Goal: Transaction & Acquisition: Purchase product/service

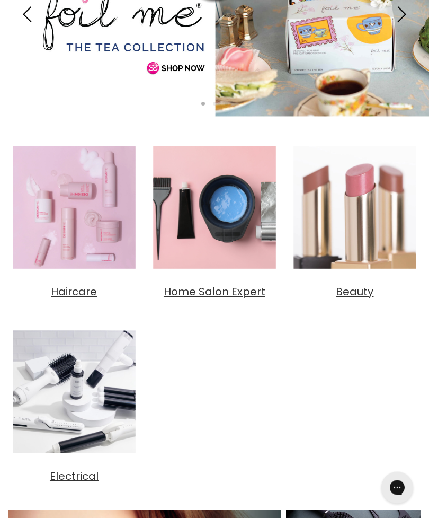
scroll to position [225, 0]
click at [353, 293] on span "Beauty" at bounding box center [355, 291] width 38 height 15
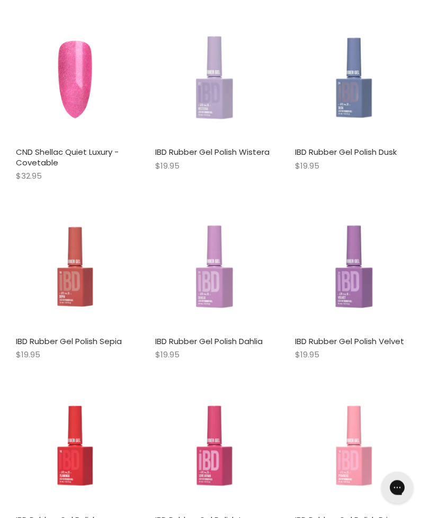
scroll to position [2283, 0]
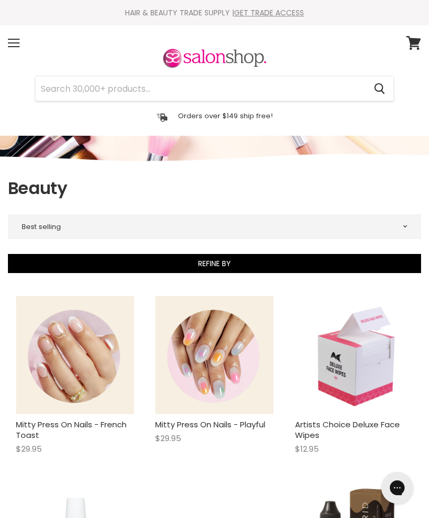
click at [19, 43] on div "Menu" at bounding box center [14, 43] width 22 height 24
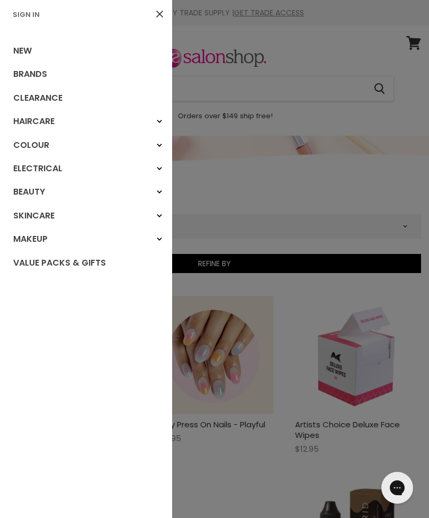
click at [165, 190] on div "Beauty" at bounding box center [159, 191] width 19 height 19
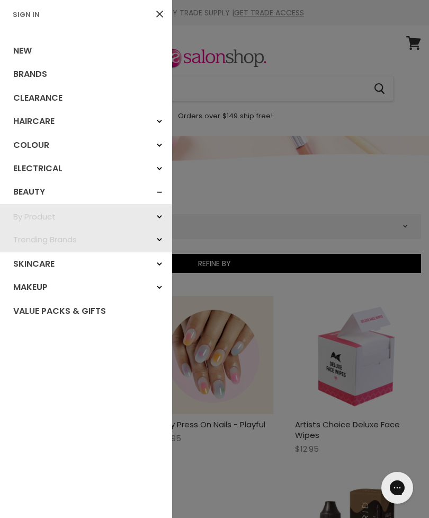
click at [162, 216] on div "By Product" at bounding box center [159, 216] width 19 height 19
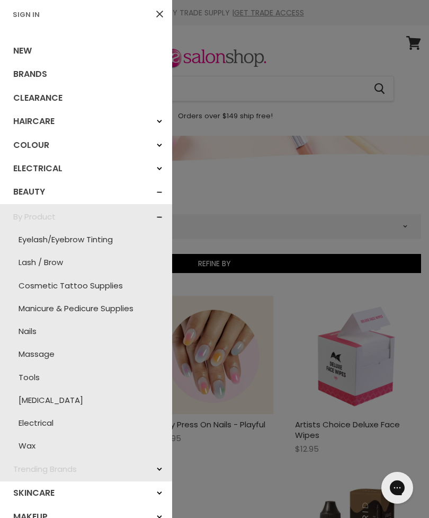
click at [36, 442] on link "Wax" at bounding box center [86, 445] width 162 height 23
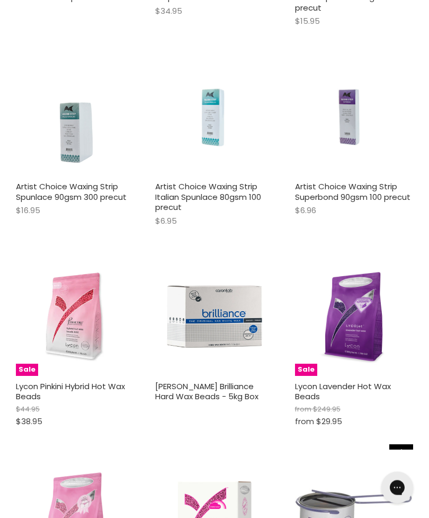
scroll to position [438, 0]
click at [210, 328] on img "Main content" at bounding box center [214, 316] width 118 height 118
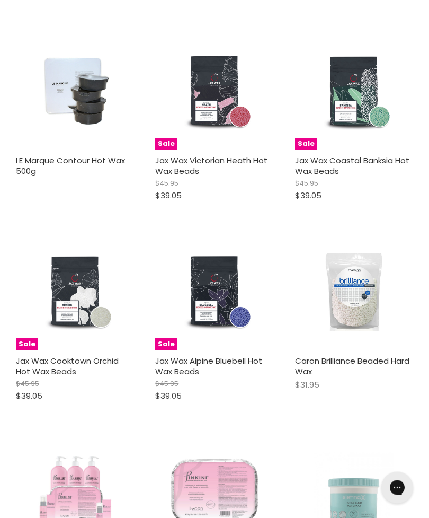
scroll to position [2660, 0]
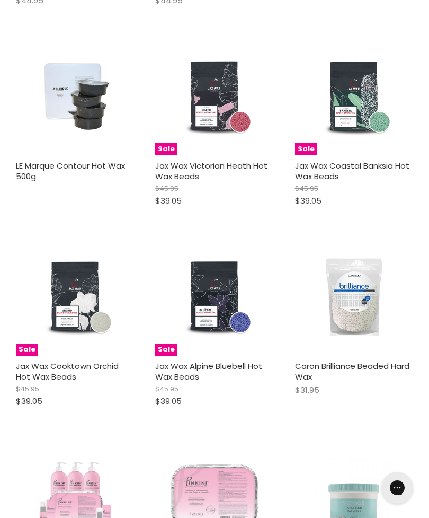
click at [361, 284] on img "Main content" at bounding box center [354, 297] width 79 height 118
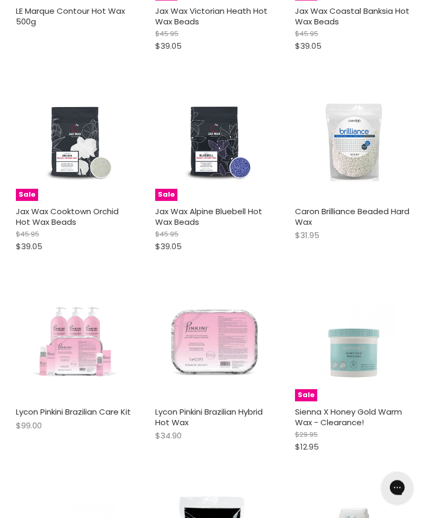
scroll to position [2815, 0]
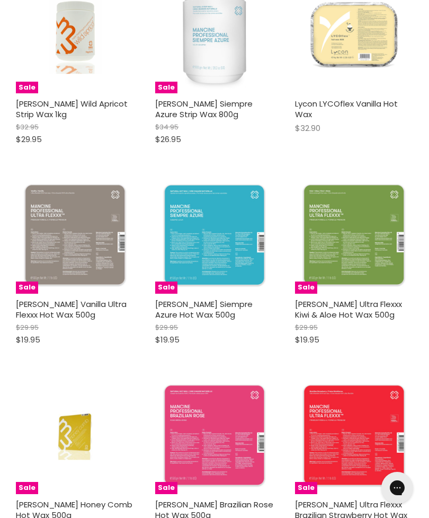
scroll to position [6086, 0]
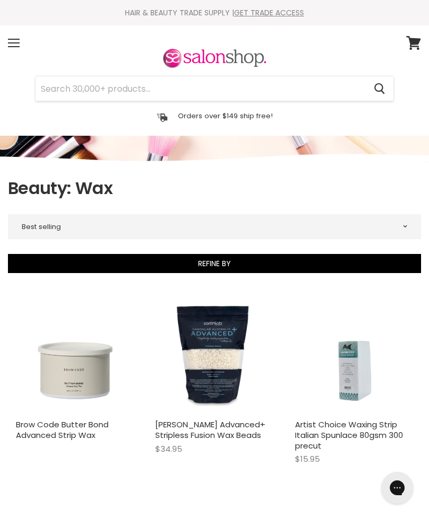
click at [295, 90] on input "Search" at bounding box center [201, 88] width 330 height 24
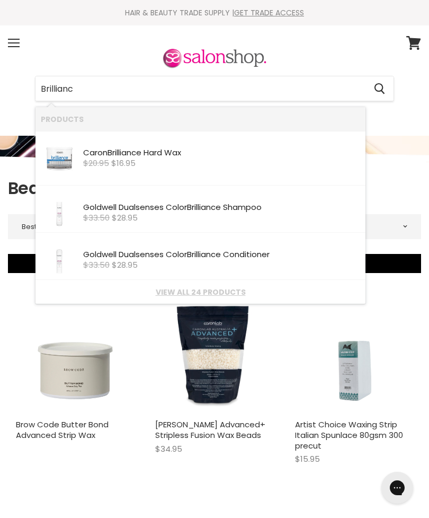
type input "Brilliance"
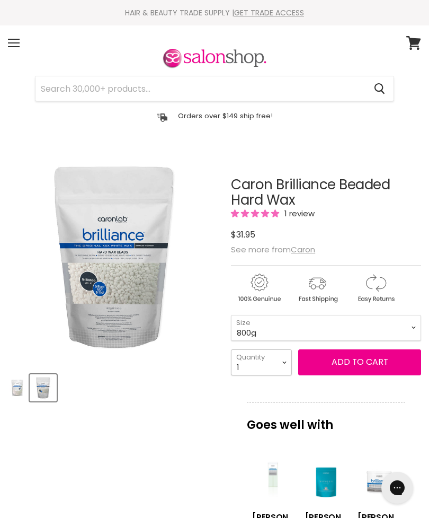
click at [285, 364] on select "1 2 3 4 5 6 7 8 9 10+" at bounding box center [261, 362] width 61 height 26
select select "2"
type input "2"
click at [343, 366] on span "Add to cart" at bounding box center [360, 362] width 57 height 12
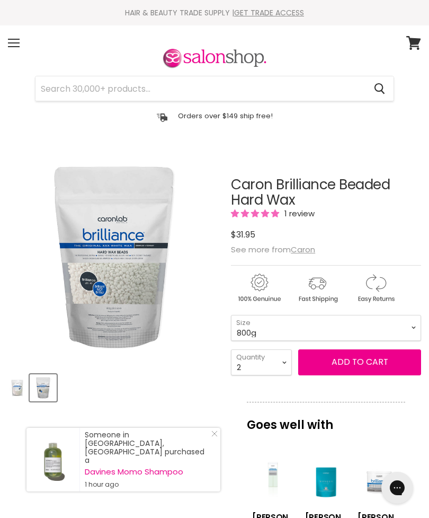
click at [357, 361] on span "Add to cart" at bounding box center [360, 362] width 57 height 12
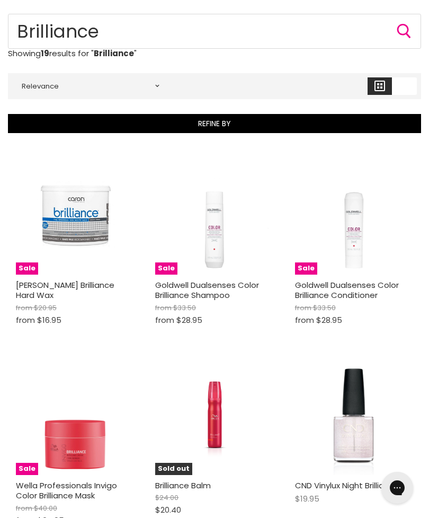
scroll to position [125, 0]
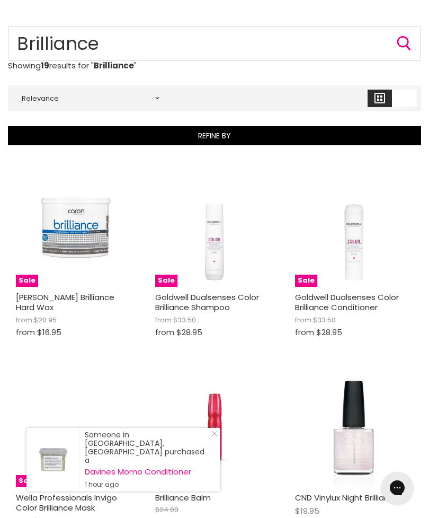
click at [77, 227] on img "Main content" at bounding box center [75, 227] width 79 height 118
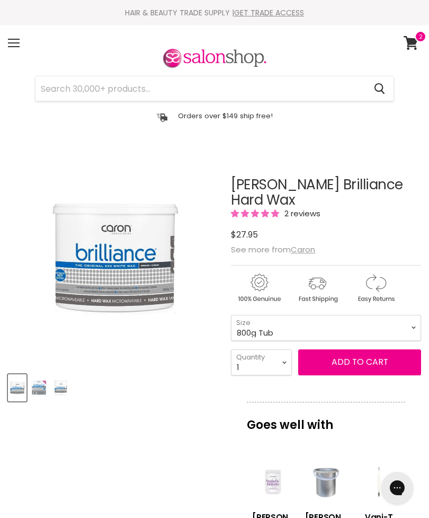
click at [38, 384] on img "Product thumbnails" at bounding box center [39, 387] width 16 height 25
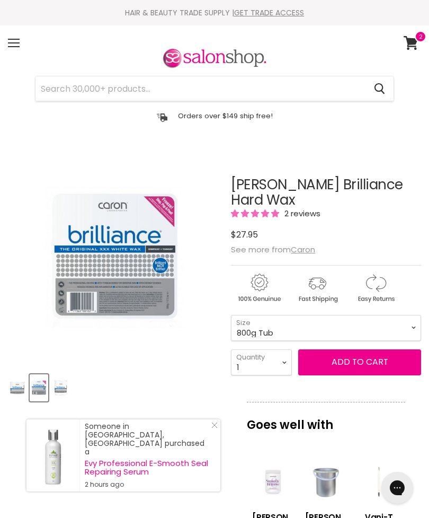
click at [108, 253] on img "Caron Brilliance Hard Wax image. Click or Scroll to Zoom." at bounding box center [79, 257] width 142 height 213
click at [102, 250] on img "Caron Brilliance Hard Wax image. Click or Scroll to Zoom." at bounding box center [79, 257] width 142 height 213
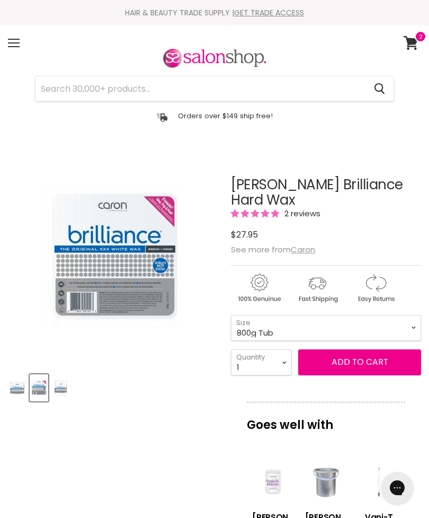
click at [68, 388] on img "Product thumbnails" at bounding box center [60, 387] width 16 height 25
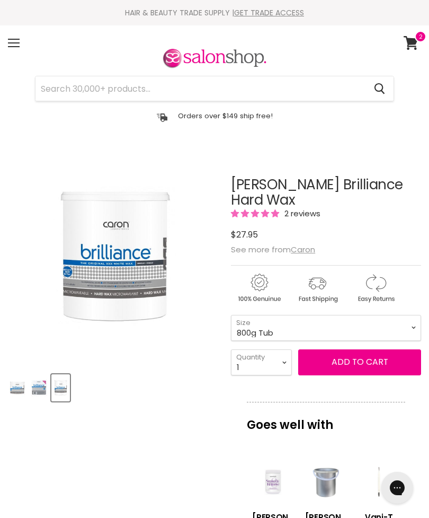
click at [41, 392] on img "Product thumbnails" at bounding box center [39, 387] width 16 height 25
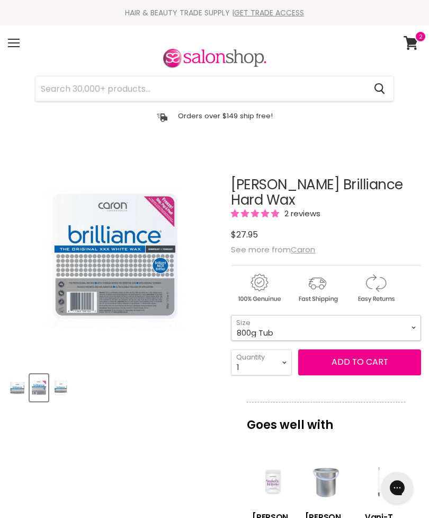
click at [410, 315] on select "400g Tub 500g Tray 800g Tub" at bounding box center [326, 328] width 190 height 26
select select "500g Tray"
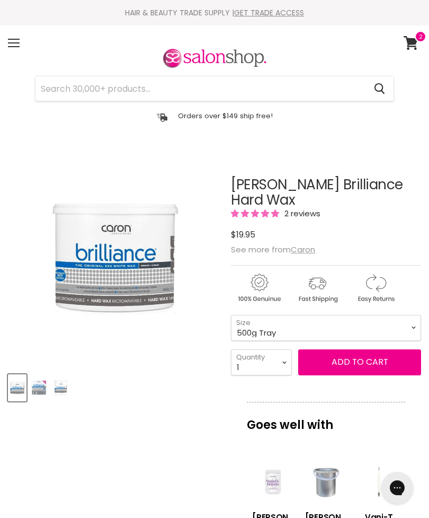
click at [34, 388] on img "Product thumbnails" at bounding box center [39, 387] width 16 height 25
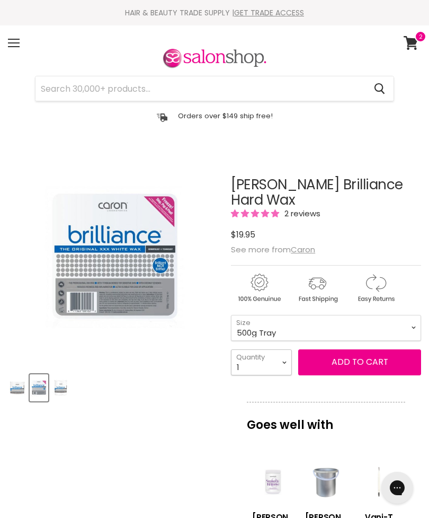
click at [285, 349] on select "1 2 3 4 5 6 7 8 9 10+" at bounding box center [261, 362] width 61 height 26
select select "2"
type input "2"
click at [284, 349] on select "1 2 3 4 5 6 7 8 9 10+" at bounding box center [261, 362] width 61 height 26
select select "3"
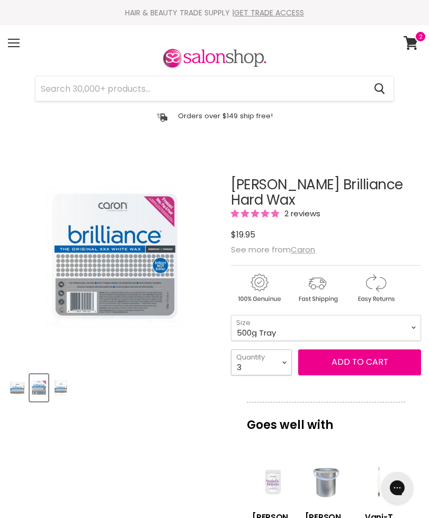
type input "3"
click at [348, 349] on button "Add to cart" at bounding box center [359, 361] width 123 height 25
click at [355, 349] on button "Add to cart" at bounding box center [359, 361] width 123 height 25
click at [415, 42] on icon at bounding box center [411, 43] width 14 height 14
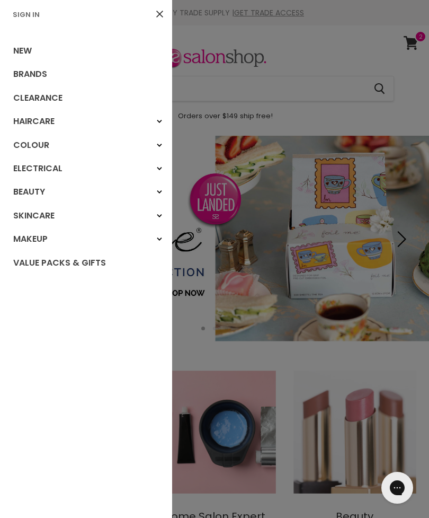
click at [160, 190] on icon "Main menu" at bounding box center [159, 192] width 5 height 4
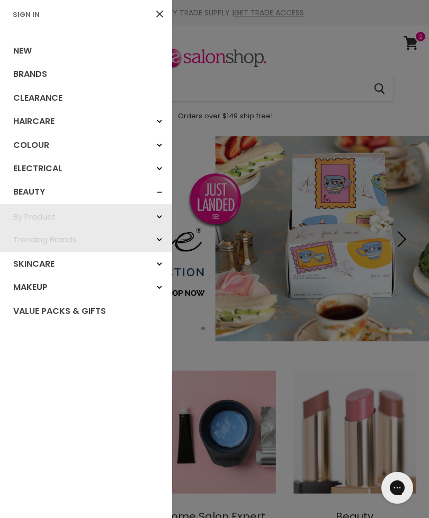
click at [156, 215] on div "By Product" at bounding box center [159, 216] width 19 height 19
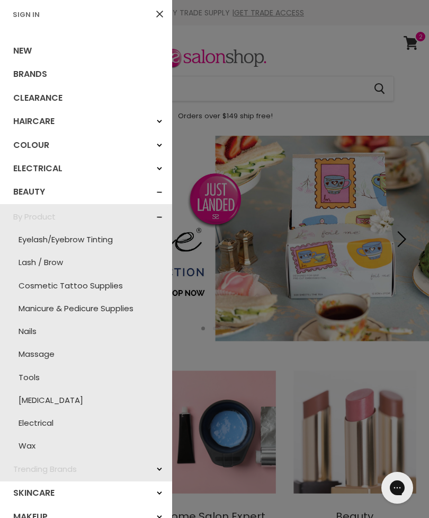
click at [51, 394] on link "[MEDICAL_DATA]" at bounding box center [86, 400] width 162 height 23
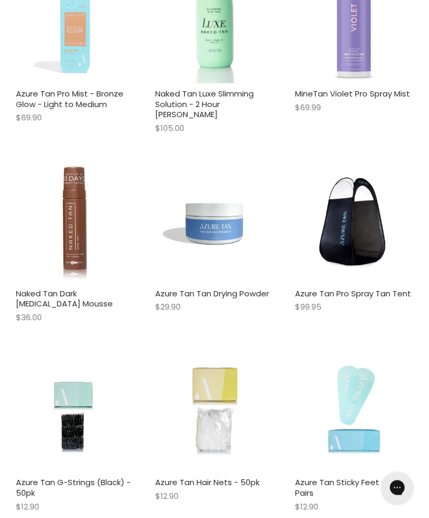
scroll to position [2894, 0]
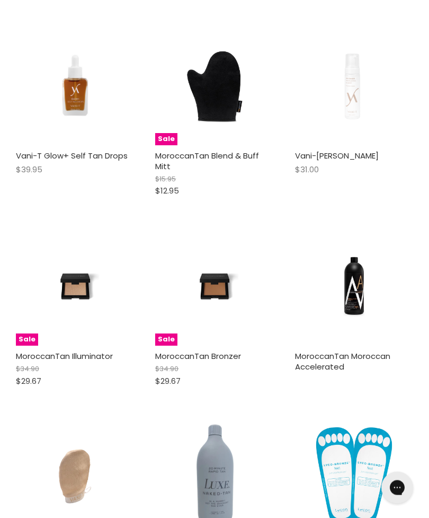
scroll to position [5807, 0]
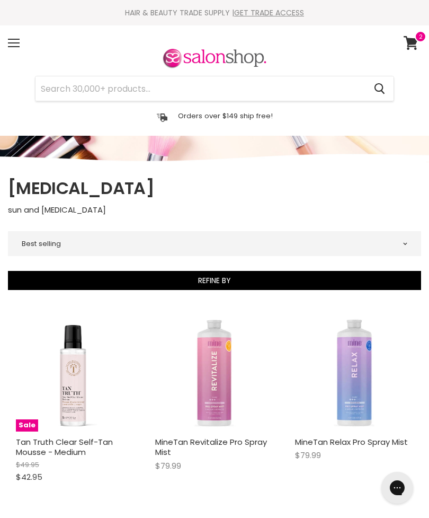
click at [242, 80] on input "Search" at bounding box center [201, 88] width 330 height 24
click at [202, 94] on input "Search" at bounding box center [201, 88] width 330 height 24
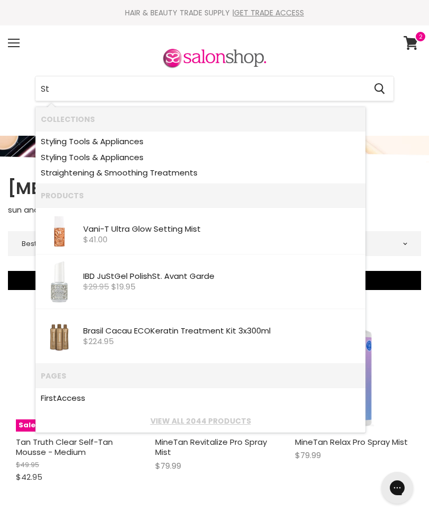
type input "S"
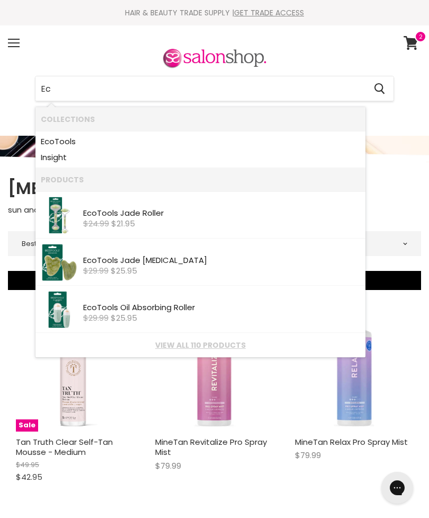
type input "E"
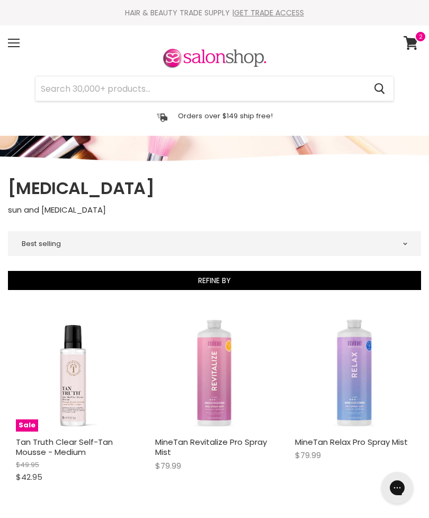
click at [412, 41] on icon at bounding box center [411, 43] width 14 height 14
